Goal: Communication & Community: Answer question/provide support

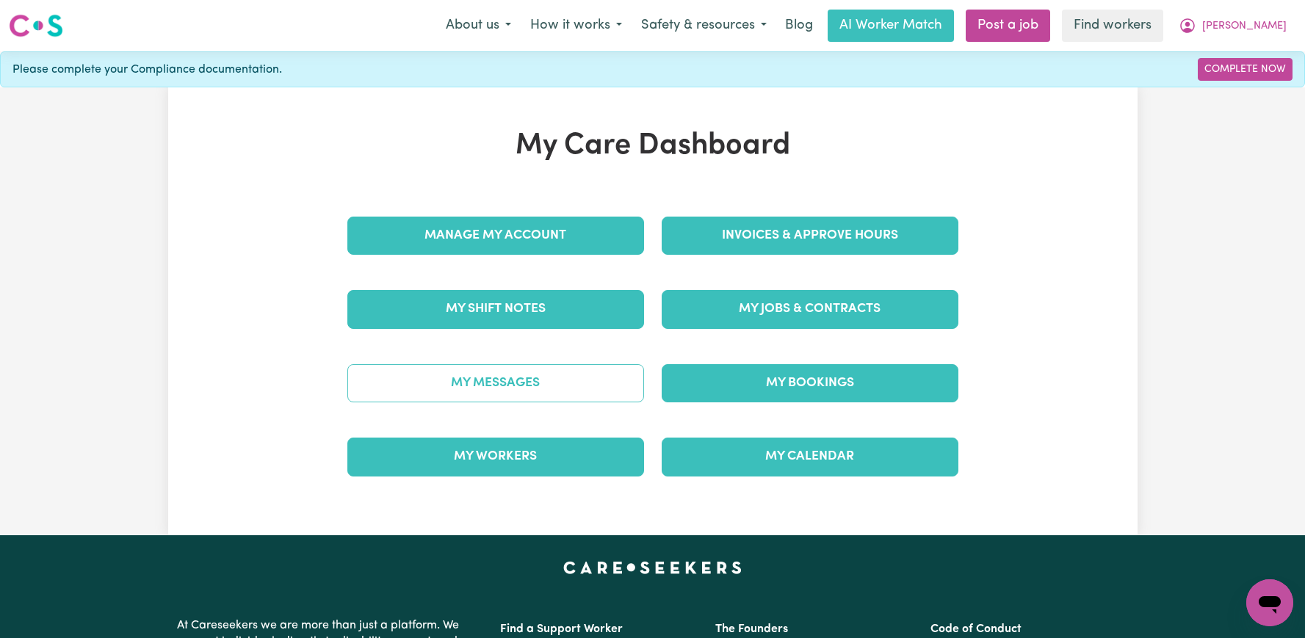
click at [509, 375] on link "My Messages" at bounding box center [495, 383] width 297 height 38
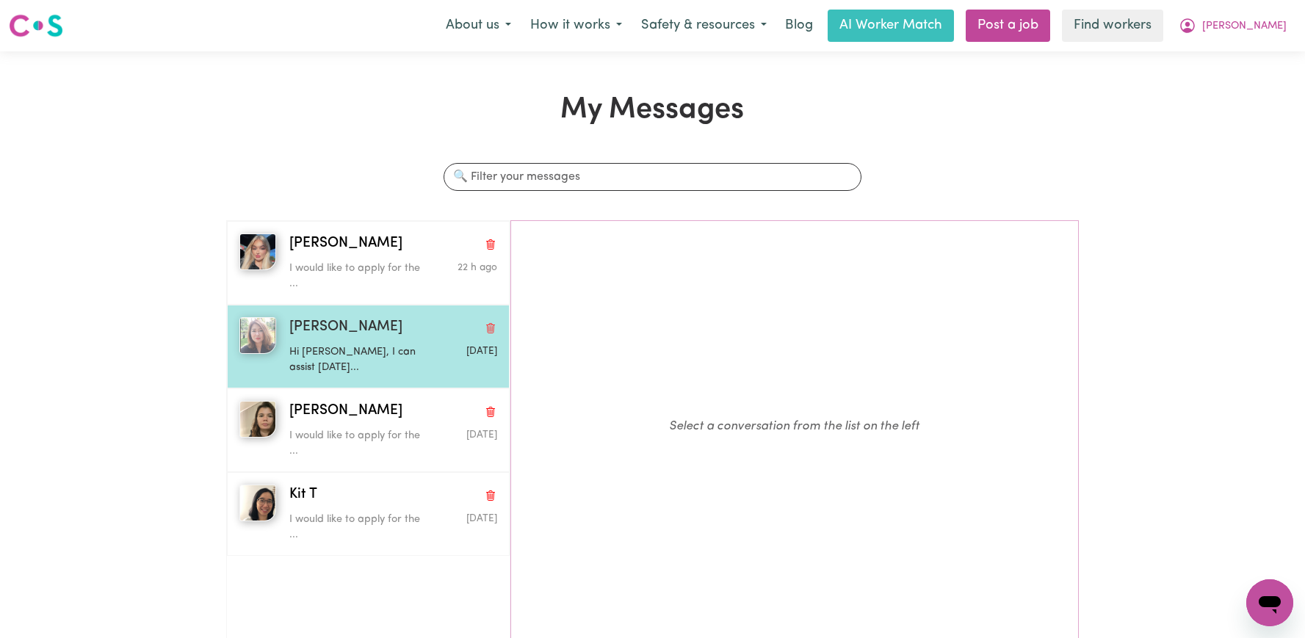
click at [321, 365] on p "Hi [PERSON_NAME], I can assist [DATE]..." at bounding box center [358, 360] width 139 height 32
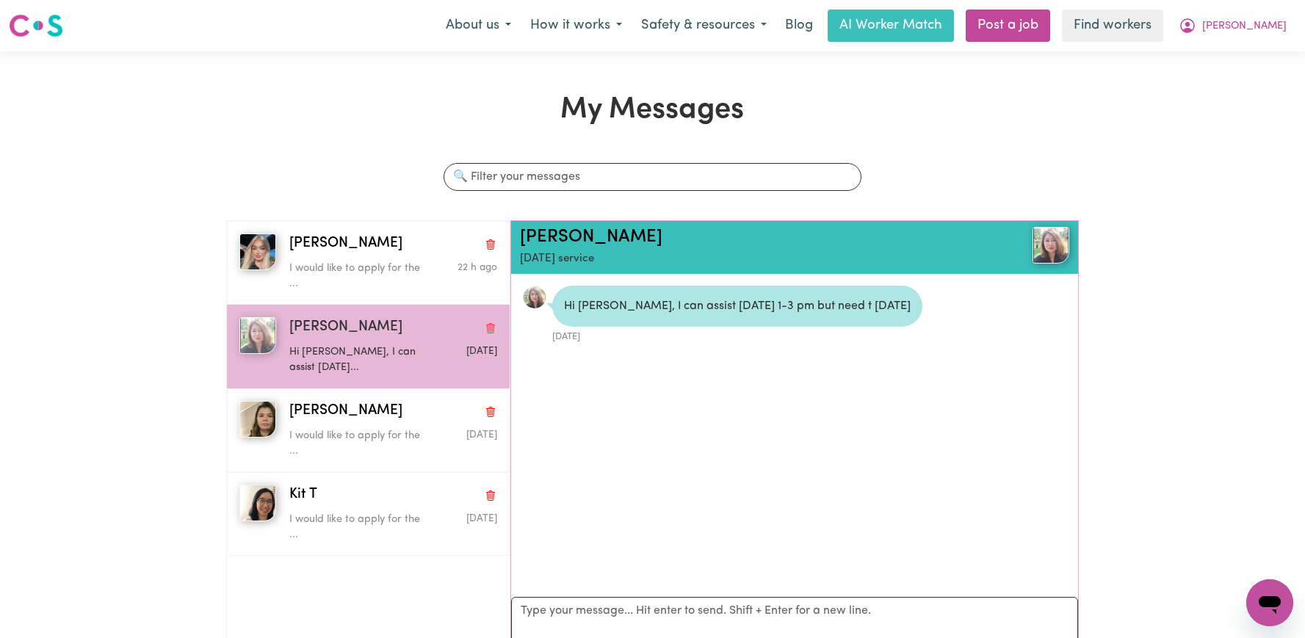
scroll to position [9, 0]
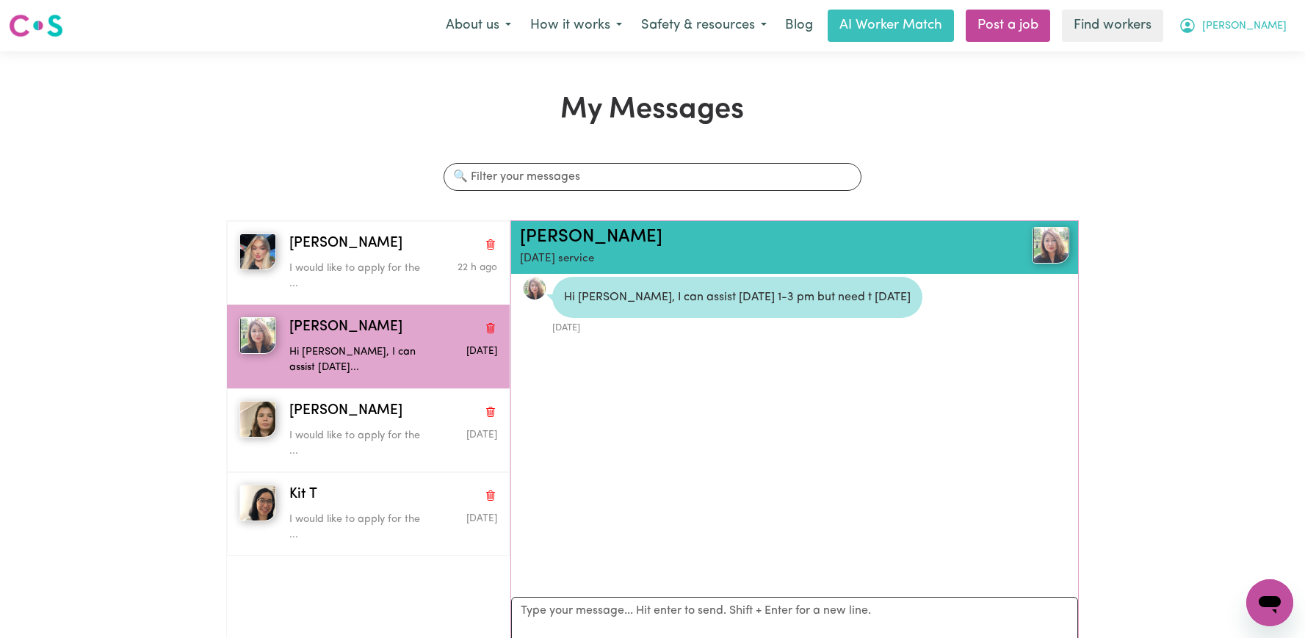
click at [1197, 20] on icon "My Account" at bounding box center [1188, 26] width 18 height 18
click at [1237, 79] on link "Logout" at bounding box center [1238, 85] width 116 height 28
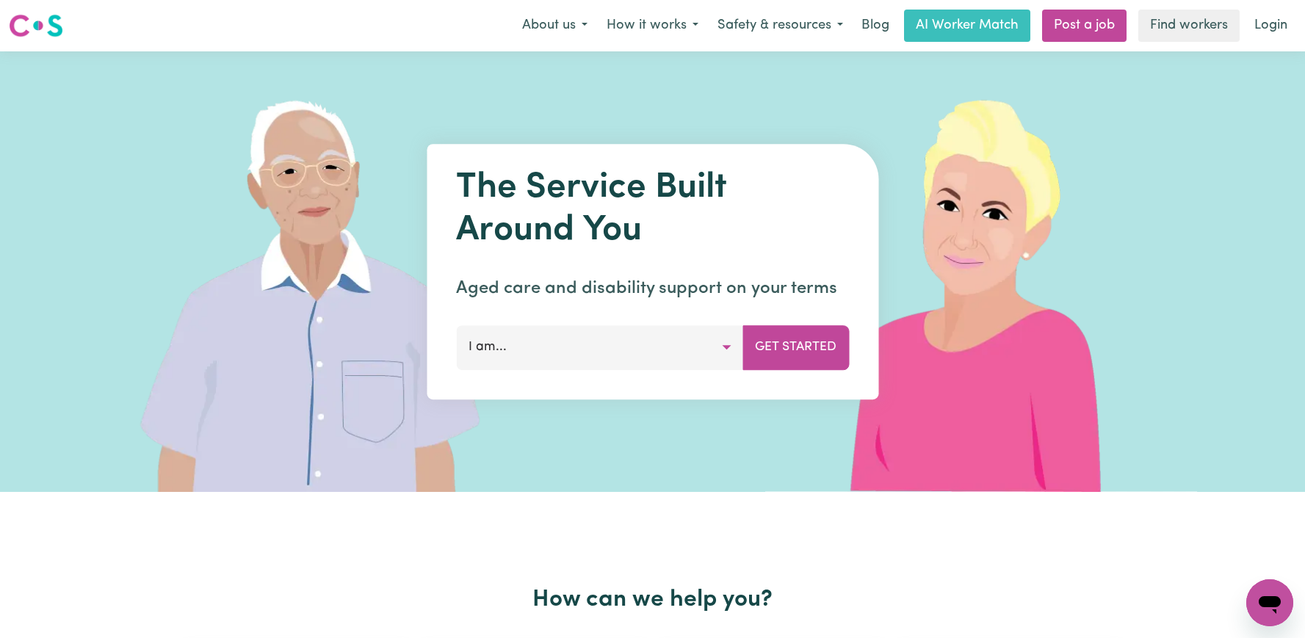
click at [1291, 4] on nav "Menu About us How it works Safety & resources Blog AI Worker Match Post a job F…" at bounding box center [652, 25] width 1305 height 51
click at [1287, 12] on link "Login" at bounding box center [1271, 26] width 51 height 32
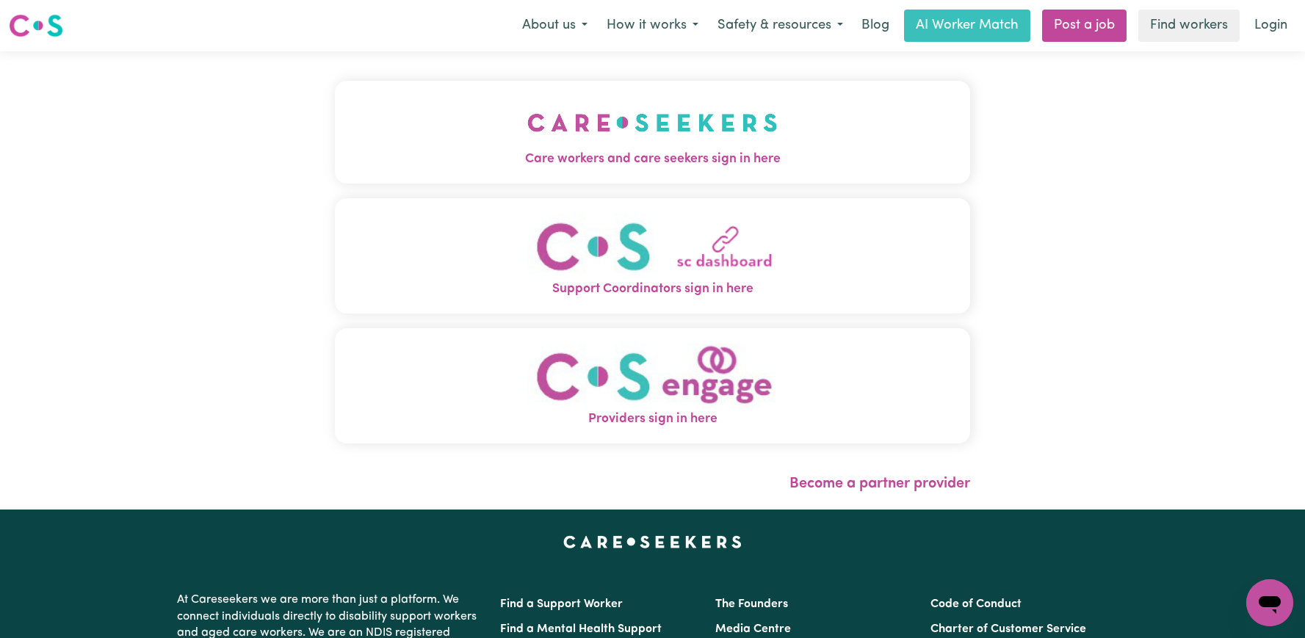
click at [593, 155] on span "Care workers and care seekers sign in here" at bounding box center [652, 159] width 635 height 19
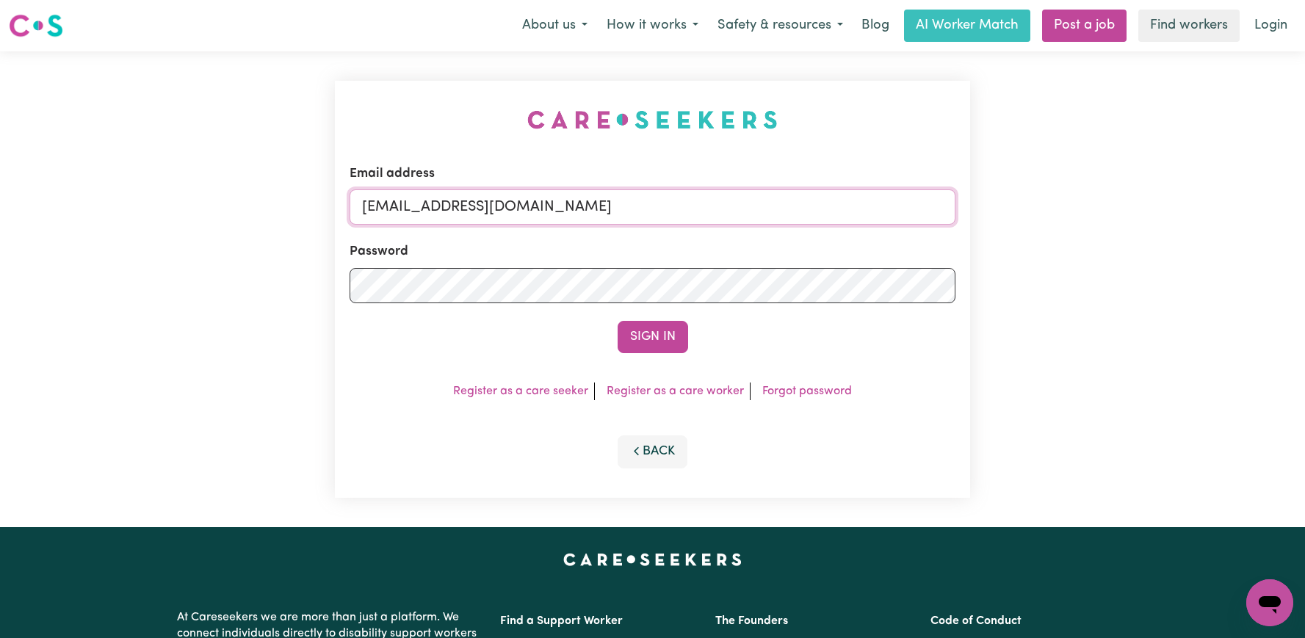
drag, startPoint x: 826, startPoint y: 213, endPoint x: 437, endPoint y: 214, distance: 388.6
click at [437, 214] on input "[EMAIL_ADDRESS][DOMAIN_NAME]" at bounding box center [653, 207] width 606 height 35
paste input "ClientSpringwoodCF"
type input "[EMAIL_ADDRESS][DOMAIN_NAME]"
click at [618, 321] on button "Sign In" at bounding box center [653, 337] width 71 height 32
